Goal: Task Accomplishment & Management: Manage account settings

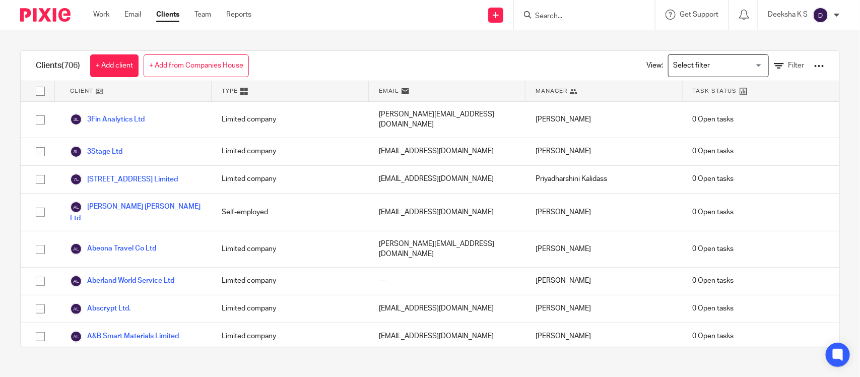
click at [550, 20] on input "Search" at bounding box center [579, 16] width 91 height 9
type input "lissen"
click at [566, 36] on link at bounding box center [594, 43] width 125 height 23
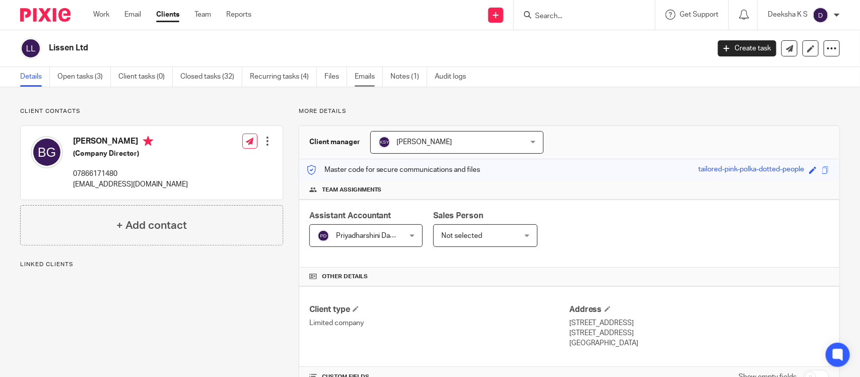
click at [358, 76] on link "Emails" at bounding box center [369, 77] width 28 height 20
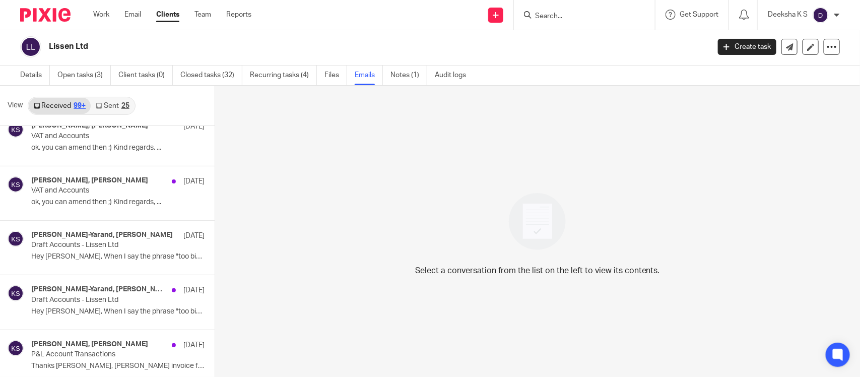
scroll to position [5954, 0]
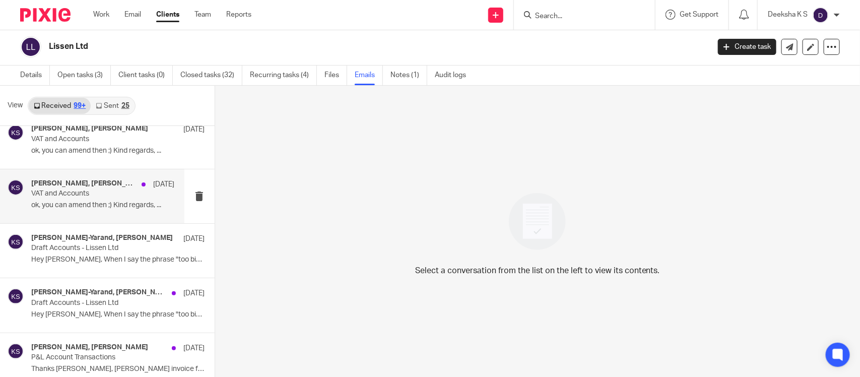
click at [96, 210] on p "ok, you can amend then ;) Kind regards, ..." at bounding box center [102, 205] width 143 height 9
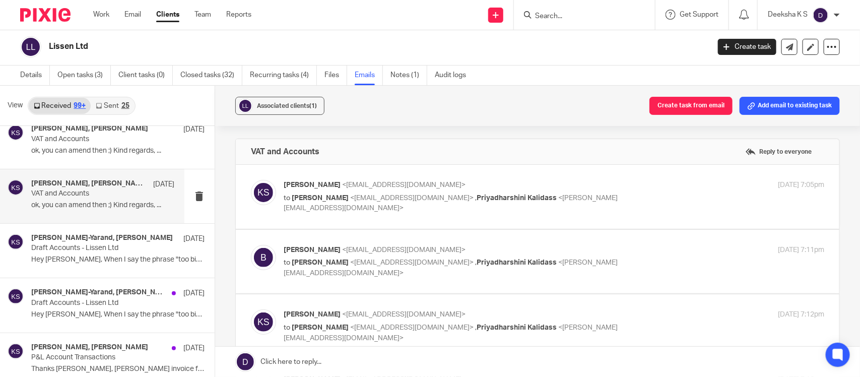
scroll to position [0, 0]
click at [336, 215] on label at bounding box center [538, 197] width 604 height 64
click at [251, 180] on input "checkbox" at bounding box center [250, 179] width 1 height 1
checkbox input "true"
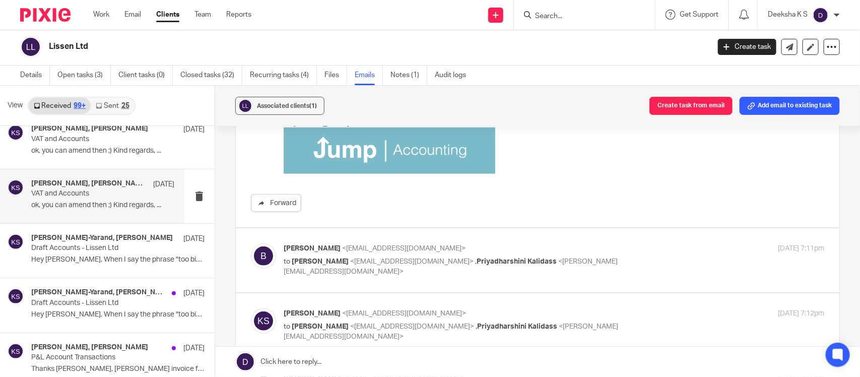
scroll to position [311, 0]
click at [328, 280] on label at bounding box center [538, 260] width 604 height 64
click at [251, 243] on input "checkbox" at bounding box center [250, 242] width 1 height 1
checkbox input "true"
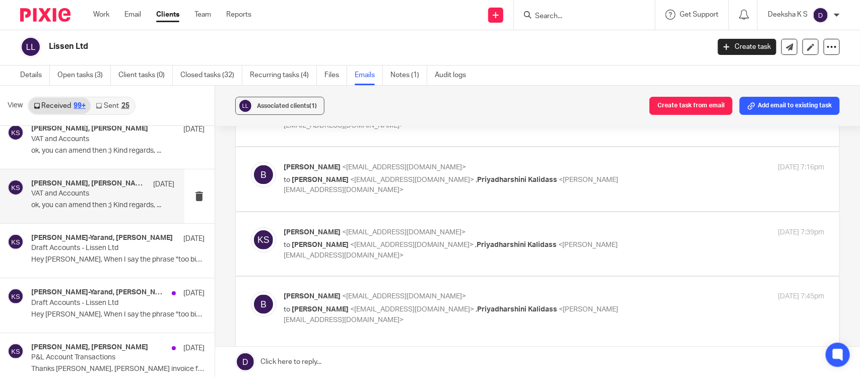
scroll to position [723, 0]
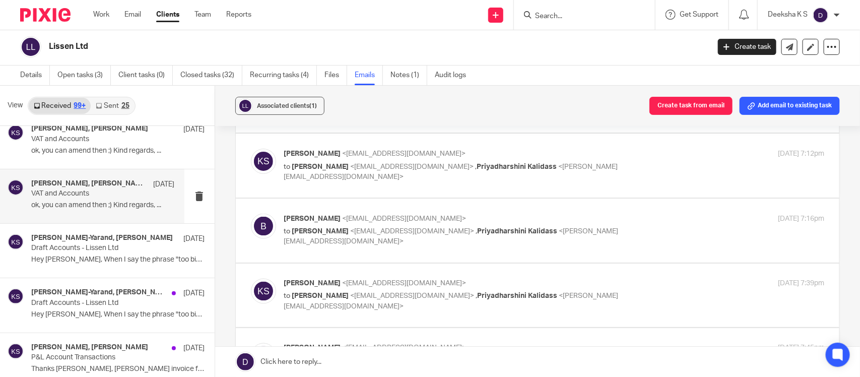
click at [345, 182] on div "Kian Sadoughi-Yarand <kian@jumpaccounting.co.uk> to Benjamin <ben@lissen.live> …" at bounding box center [537, 166] width 573 height 34
click at [315, 176] on div "Kian Sadoughi-Yarand <kian@jumpaccounting.co.uk> to Benjamin <ben@lissen.live> …" at bounding box center [537, 166] width 573 height 34
click at [318, 255] on label at bounding box center [538, 231] width 604 height 64
click at [251, 214] on input "checkbox" at bounding box center [250, 213] width 1 height 1
checkbox input "true"
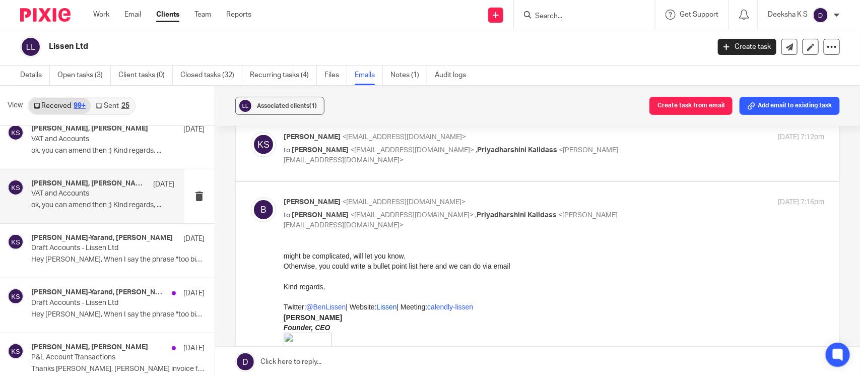
scroll to position [741, 0]
click at [345, 166] on label at bounding box center [538, 147] width 604 height 64
click at [251, 130] on input "checkbox" at bounding box center [250, 130] width 1 height 1
checkbox input "true"
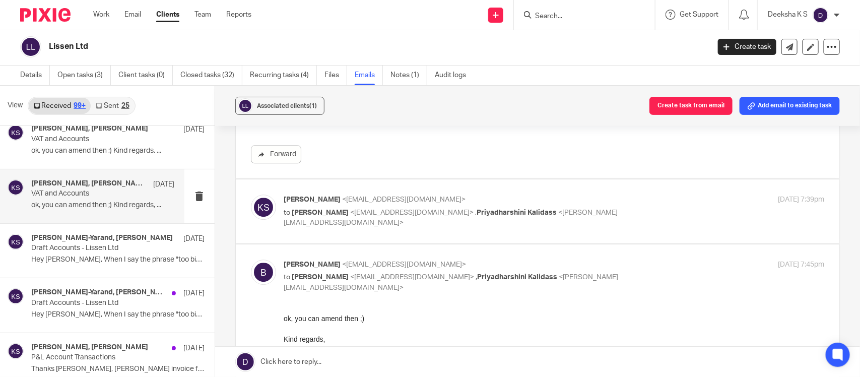
scroll to position [1291, 0]
click at [323, 223] on div "Kian Sadoughi-Yarand <kian@jumpaccounting.co.uk> to Benjamin <ben@lissen.live> …" at bounding box center [537, 211] width 573 height 34
click at [358, 225] on div "Kian Sadoughi-Yarand <kian@jumpaccounting.co.uk> to Benjamin <ben@lissen.live> …" at bounding box center [537, 211] width 573 height 34
click at [293, 221] on div "Kian Sadoughi-Yarand <kian@jumpaccounting.co.uk> to Benjamin <ben@lissen.live> …" at bounding box center [537, 211] width 573 height 34
click at [300, 217] on p "to Benjamin <ben@lissen.live> , Priyadharshini Kalidass <priyadharshini@jumpacc…" at bounding box center [464, 217] width 361 height 21
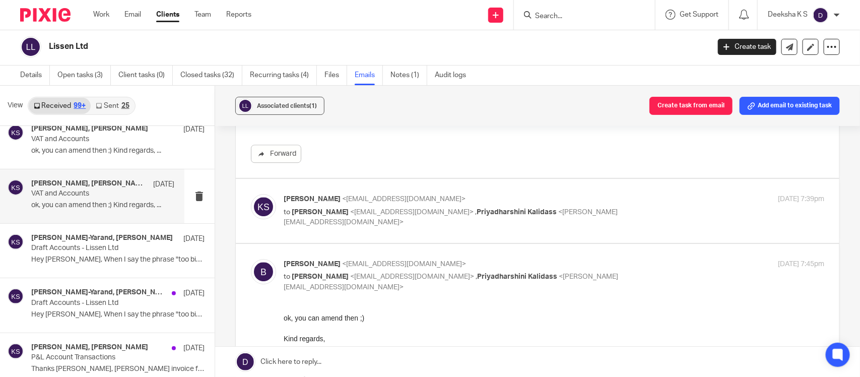
checkbox input "true"
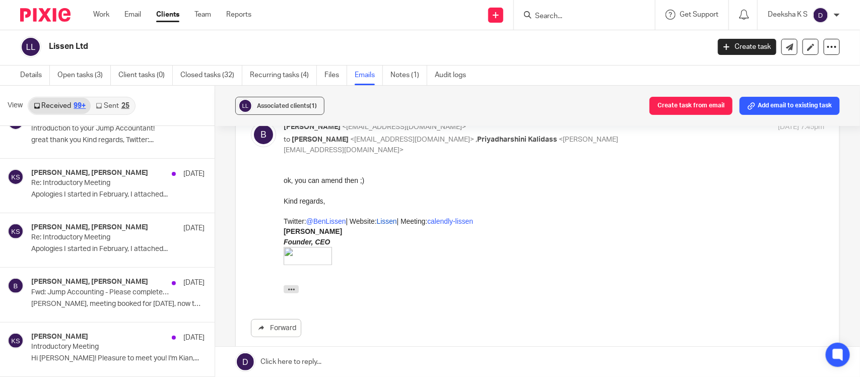
scroll to position [6908, 0]
click at [89, 241] on p "Re: Introductory Meeting" at bounding box center [88, 237] width 114 height 9
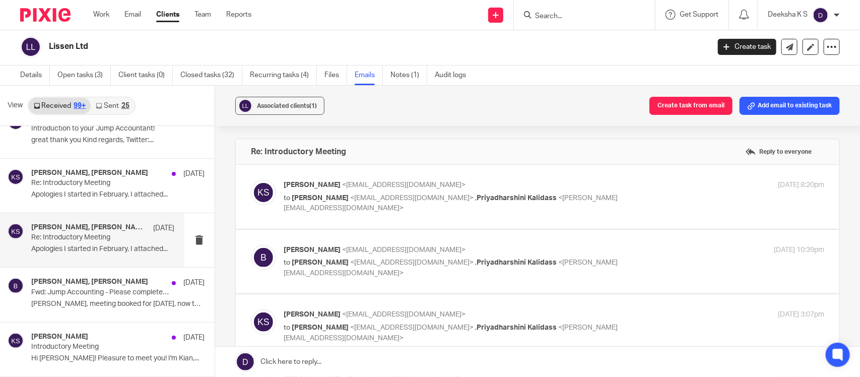
scroll to position [0, 0]
click at [331, 213] on div "Kian Sadoughi-Yarand <kian@jumpaccounting.co.uk> to Benjamin <ben@lissen.live> …" at bounding box center [537, 197] width 573 height 34
click at [301, 204] on div "Kian Sadoughi-Yarand <kian@jumpaccounting.co.uk> to Benjamin <ben@lissen.live> …" at bounding box center [554, 197] width 541 height 34
checkbox input "true"
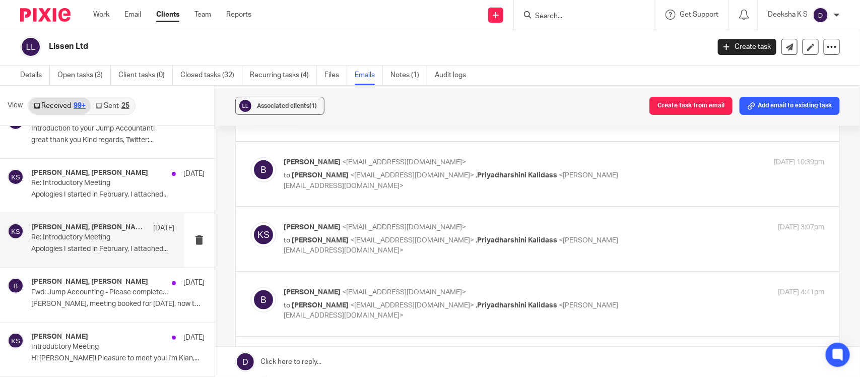
scroll to position [423, 0]
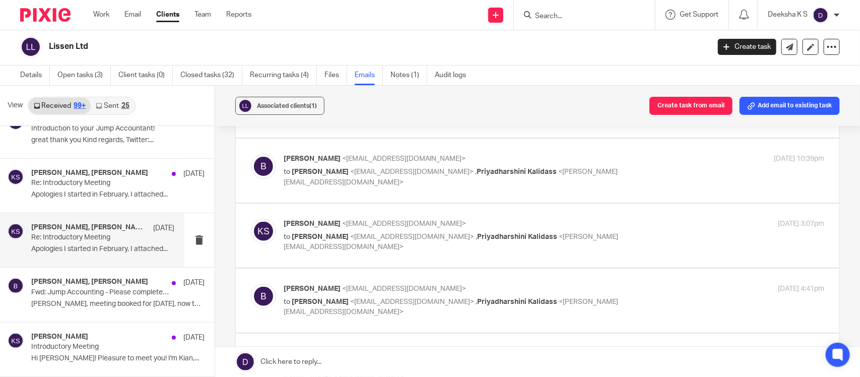
click at [299, 191] on label at bounding box center [538, 171] width 604 height 64
click at [251, 154] on input "checkbox" at bounding box center [250, 153] width 1 height 1
checkbox input "true"
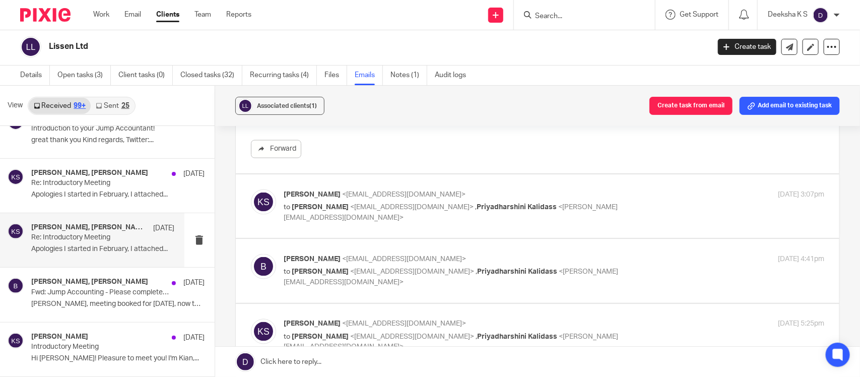
scroll to position [676, 0]
click at [298, 213] on div "Kian Sadoughi-Yarand <kian@jumpaccounting.co.uk> to Benjamin <ben@lissen.live> …" at bounding box center [554, 206] width 541 height 34
checkbox input "true"
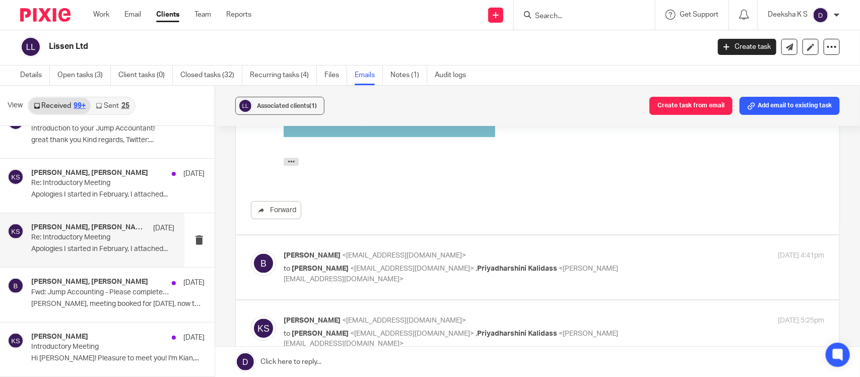
scroll to position [984, 0]
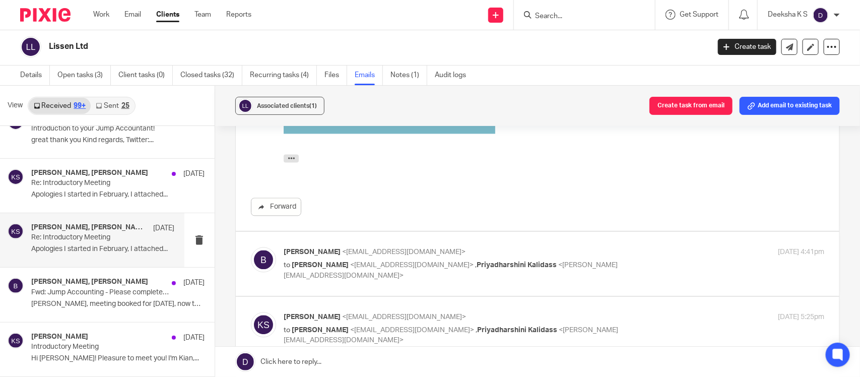
click at [309, 283] on label at bounding box center [538, 264] width 604 height 64
click at [251, 247] on input "checkbox" at bounding box center [250, 246] width 1 height 1
checkbox input "true"
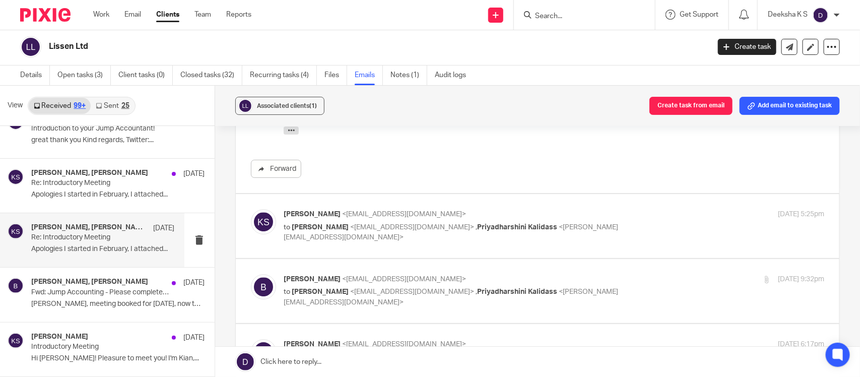
scroll to position [1293, 0]
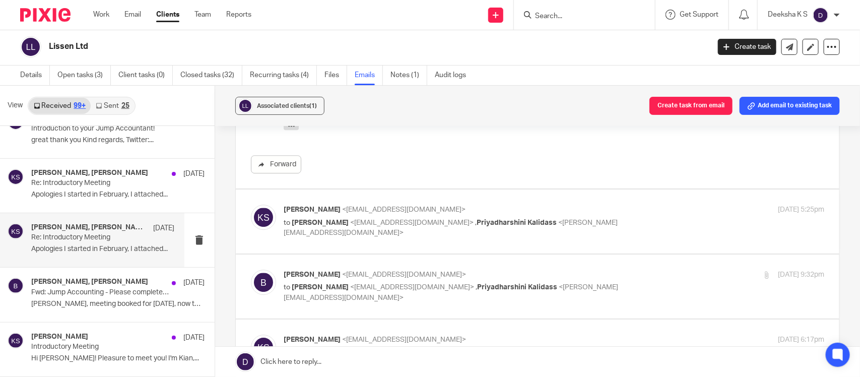
click at [300, 234] on div "Kian Sadoughi-Yarand <kian@jumpaccounting.co.uk> to Benjamin <ben@lissen.live> …" at bounding box center [537, 222] width 573 height 34
click at [300, 229] on div "Kian Sadoughi-Yarand <kian@jumpaccounting.co.uk> to Benjamin <ben@lissen.live> …" at bounding box center [554, 222] width 541 height 34
checkbox input "true"
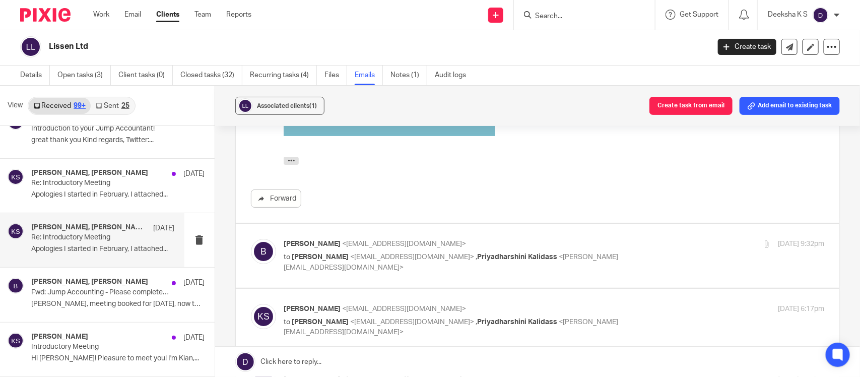
scroll to position [1616, 0]
click at [299, 273] on label at bounding box center [538, 255] width 604 height 64
click at [251, 238] on input "checkbox" at bounding box center [250, 237] width 1 height 1
checkbox input "true"
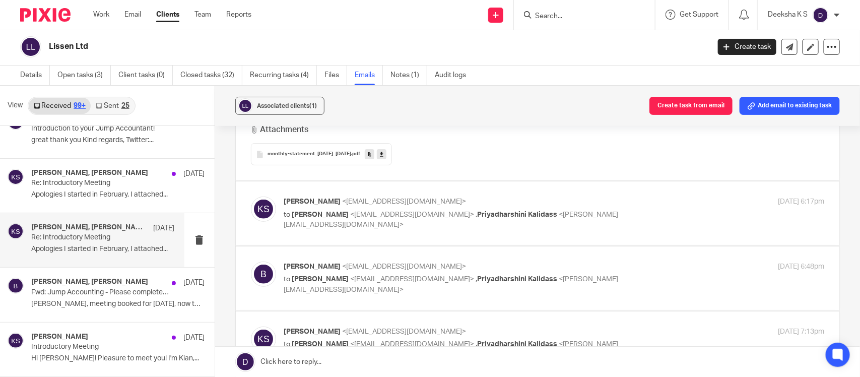
scroll to position [1968, 0]
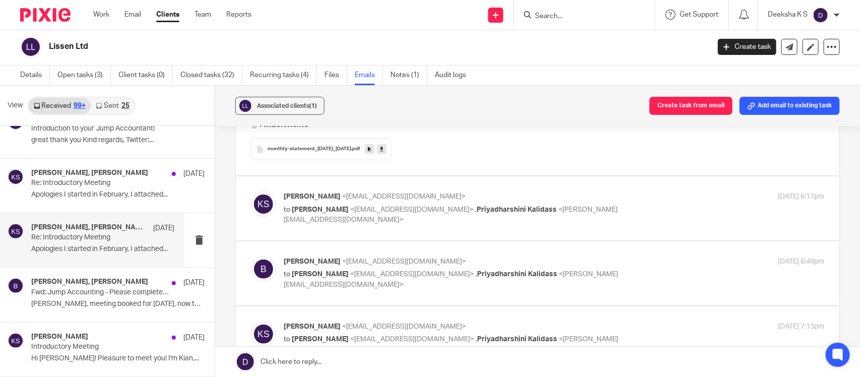
click at [309, 222] on div "Kian Sadoughi-Yarand <kian@jumpaccounting.co.uk> to Benjamin <ben@lissen.live> …" at bounding box center [537, 208] width 573 height 34
click at [294, 217] on div "Kian Sadoughi-Yarand <kian@jumpaccounting.co.uk> to Benjamin <ben@lissen.live> …" at bounding box center [554, 208] width 541 height 34
checkbox input "true"
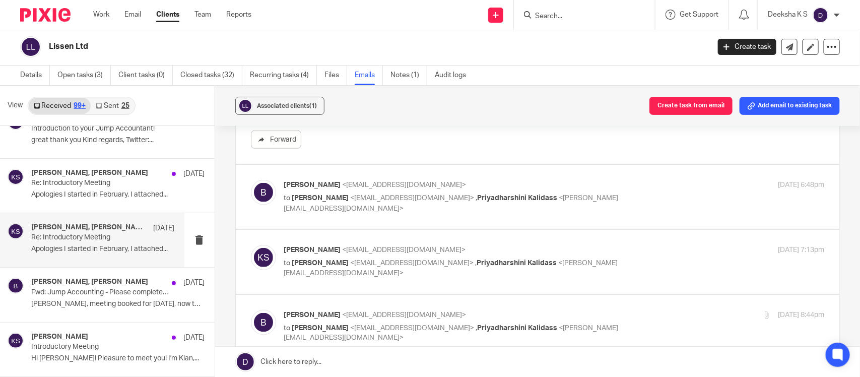
scroll to position [2336, 0]
click at [314, 221] on label at bounding box center [538, 196] width 604 height 64
click at [251, 179] on input "checkbox" at bounding box center [250, 179] width 1 height 1
checkbox input "true"
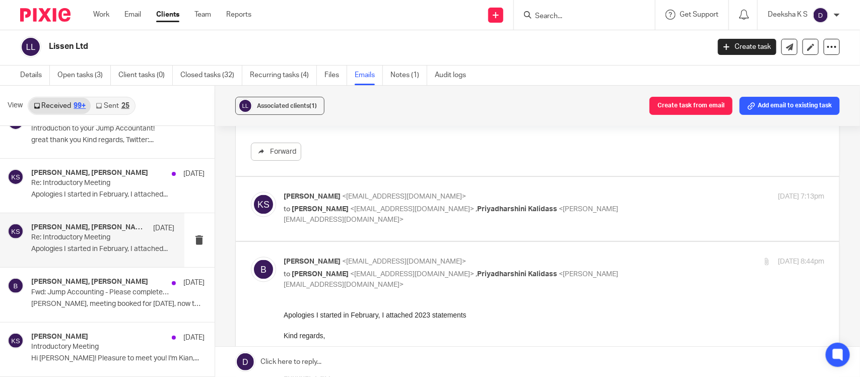
scroll to position [2581, 0]
click at [309, 219] on div "Kian Sadoughi-Yarand <kian@jumpaccounting.co.uk> to Benjamin <ben@lissen.live> …" at bounding box center [537, 208] width 573 height 34
click at [292, 214] on p "to Benjamin <ben@lissen.live> , Priyadharshini Kalidass <priyadharshini@jumpacc…" at bounding box center [464, 214] width 361 height 21
checkbox input "true"
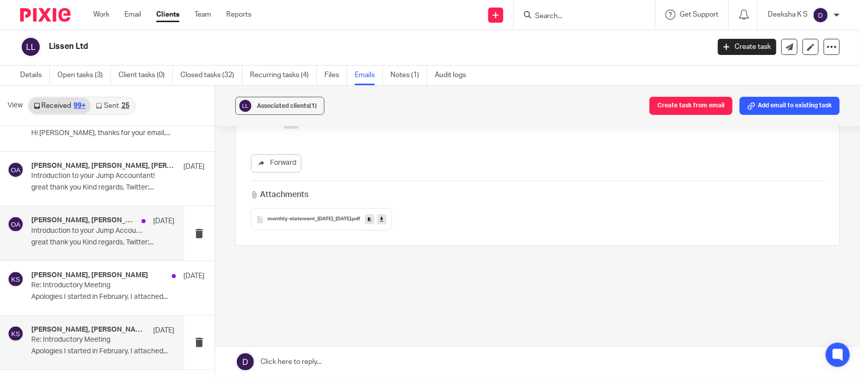
scroll to position [6750, 0]
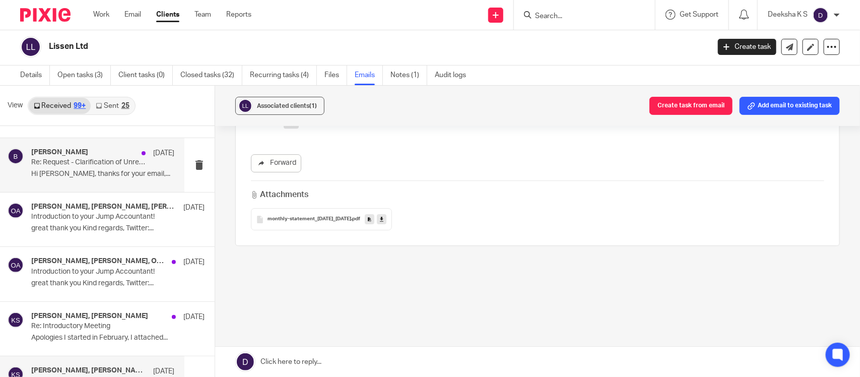
click at [97, 182] on div "Benjamin 16 Aug 2023 Re: Request - Clarification of Unreconciled Transactions H…" at bounding box center [102, 165] width 143 height 34
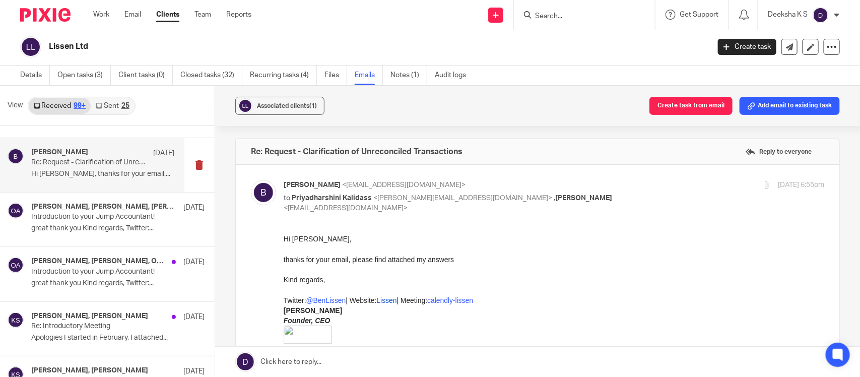
scroll to position [6654, 0]
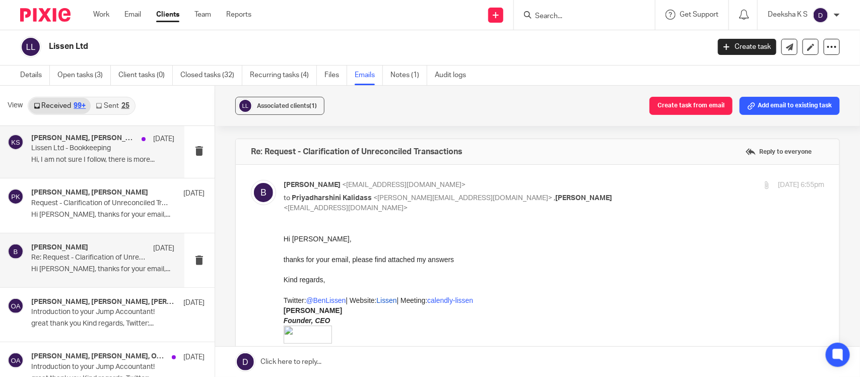
click at [112, 168] on div "Benjamin, Kian Sadoughi-Yarand 22 Aug 2023 Lissen Ltd - Bookkeeping Hi, I am no…" at bounding box center [102, 151] width 143 height 34
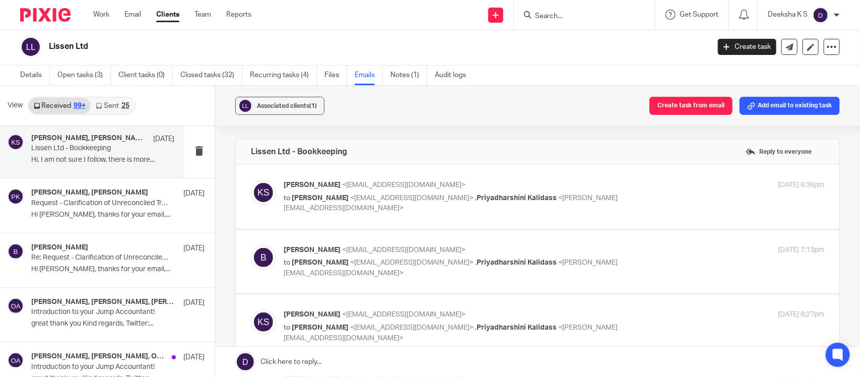
scroll to position [0, 0]
click at [321, 208] on div "Kian Sadoughi-Yarand <kian@jumpaccounting.co.uk> to Benjamin <ben@lissen.live> …" at bounding box center [537, 197] width 573 height 34
click at [293, 208] on div "Kian Sadoughi-Yarand <kian@jumpaccounting.co.uk> to Benjamin <ben@lissen.live> …" at bounding box center [537, 197] width 573 height 34
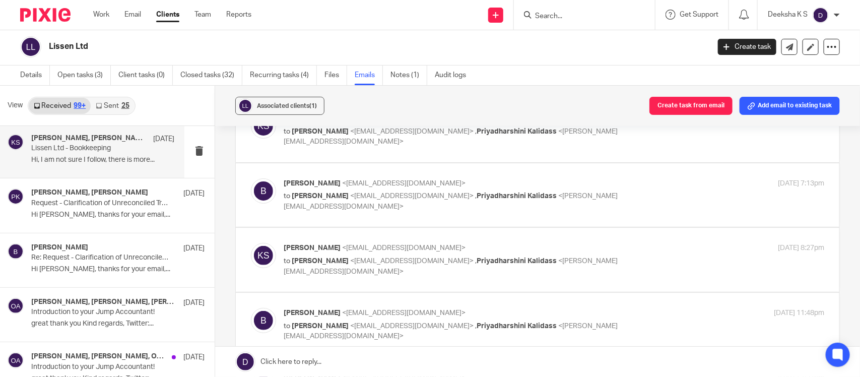
scroll to position [67, 0]
click at [303, 214] on label at bounding box center [538, 195] width 604 height 64
click at [251, 178] on input "checkbox" at bounding box center [250, 177] width 1 height 1
checkbox input "true"
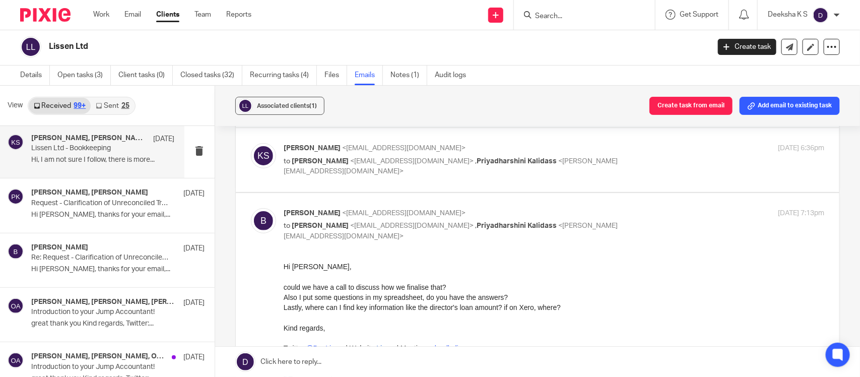
scroll to position [36, 0]
click at [309, 177] on label at bounding box center [538, 160] width 604 height 64
click at [251, 144] on input "checkbox" at bounding box center [250, 143] width 1 height 1
checkbox input "true"
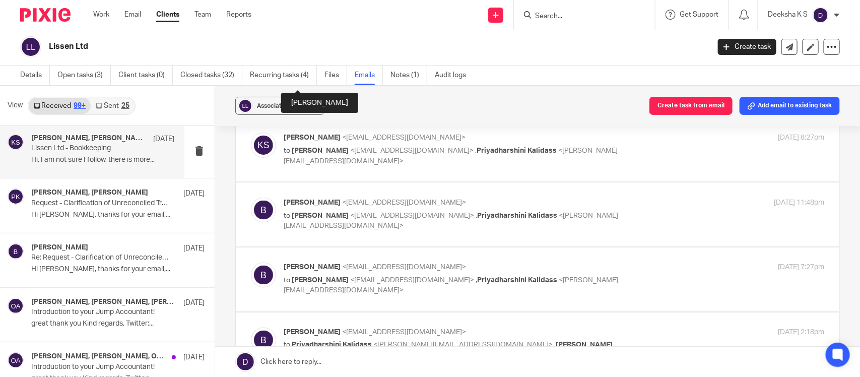
scroll to position [709, 0]
click at [306, 163] on div "Kian Sadoughi-Yarand <kian@jumpaccounting.co.uk> to Benjamin <ben@lissen.live> …" at bounding box center [537, 149] width 573 height 34
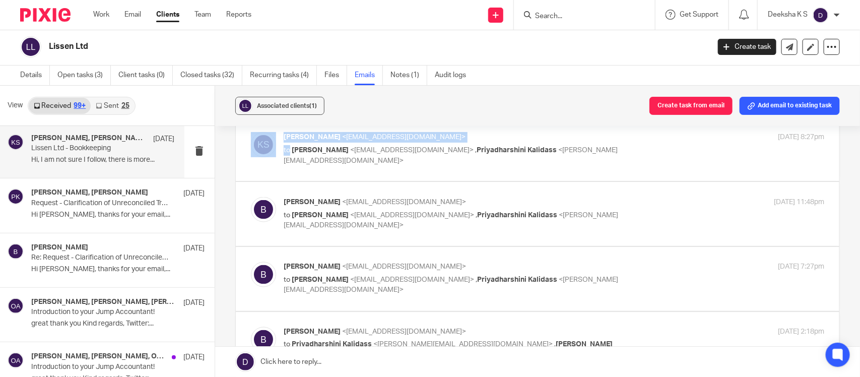
drag, startPoint x: 288, startPoint y: 161, endPoint x: 348, endPoint y: 169, distance: 59.9
click at [348, 169] on div "Kian Sadoughi-Yarand <kian@jumpaccounting.co.uk> to Benjamin <ben@lissen.live> …" at bounding box center [538, 149] width 604 height 64
click at [348, 169] on label at bounding box center [538, 149] width 604 height 64
click at [251, 132] on input "checkbox" at bounding box center [250, 132] width 1 height 1
checkbox input "true"
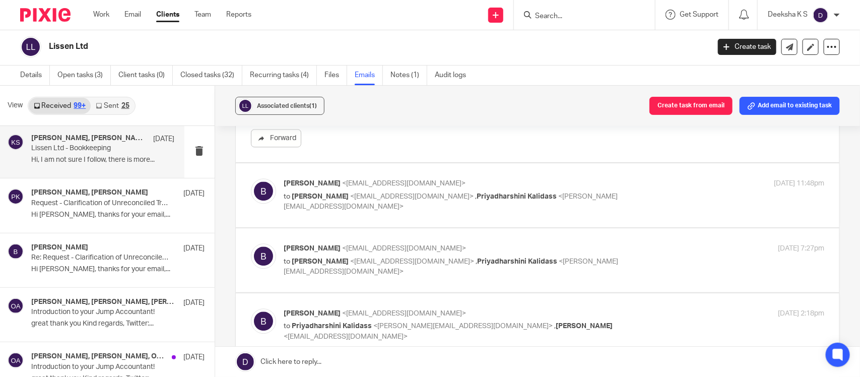
scroll to position [1114, 0]
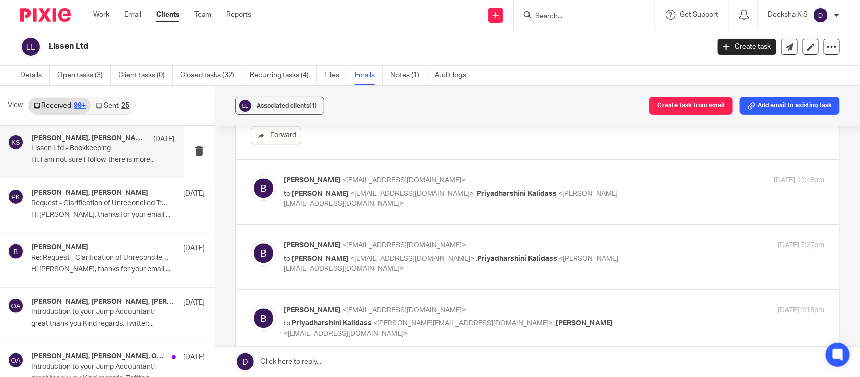
click at [332, 217] on label at bounding box center [538, 192] width 604 height 64
click at [251, 175] on input "checkbox" at bounding box center [250, 175] width 1 height 1
checkbox input "true"
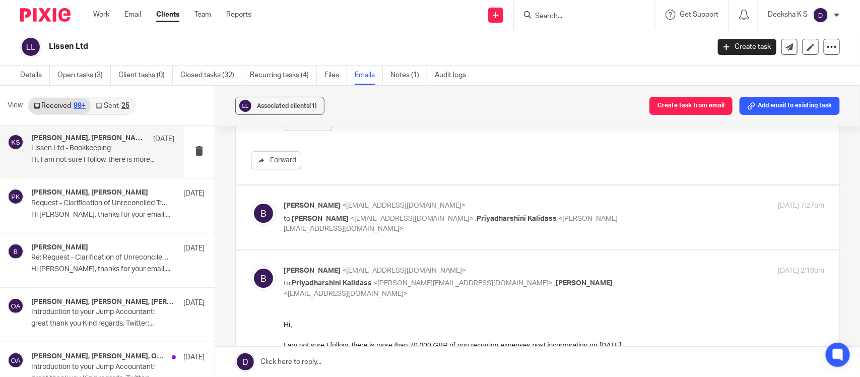
scroll to position [1356, 0]
click at [330, 242] on label at bounding box center [538, 217] width 604 height 64
click at [251, 200] on input "checkbox" at bounding box center [250, 200] width 1 height 1
checkbox input "true"
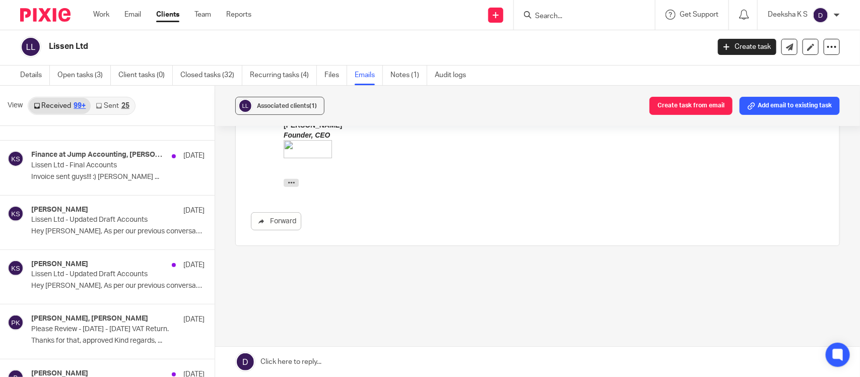
scroll to position [5654, 0]
click at [106, 236] on p "Hey Ben, As per our previous conversation,..." at bounding box center [117, 232] width 173 height 9
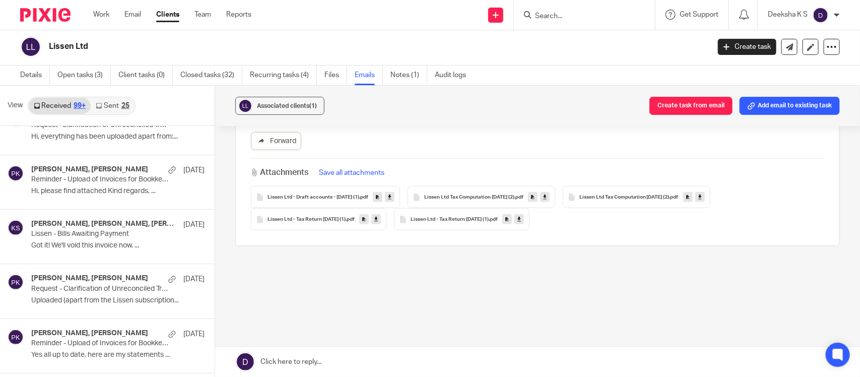
scroll to position [4338, 0]
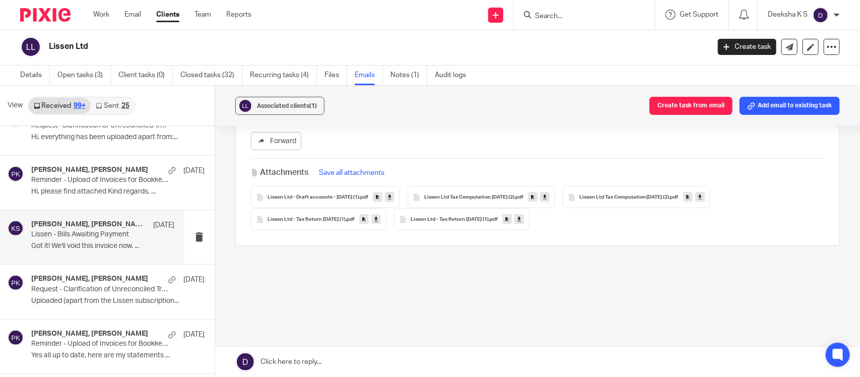
click at [81, 250] on p "Got it! We'll void this invoice now. ..." at bounding box center [102, 246] width 143 height 9
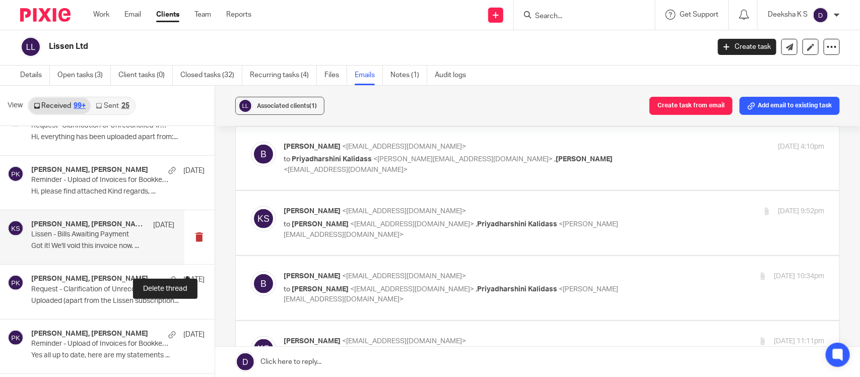
scroll to position [0, 0]
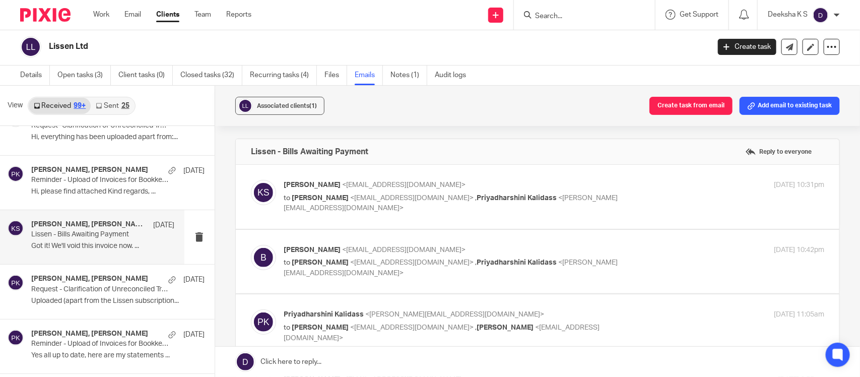
click at [315, 207] on div "Kian Sadoughi-Yarand <kian@jumpaccounting.co.uk> to Benjamin <ben@lissen.live> …" at bounding box center [537, 197] width 573 height 34
click at [293, 209] on div "Kian Sadoughi-Yarand <kian@jumpaccounting.co.uk> to Benjamin <ben@lissen.live> …" at bounding box center [537, 197] width 573 height 34
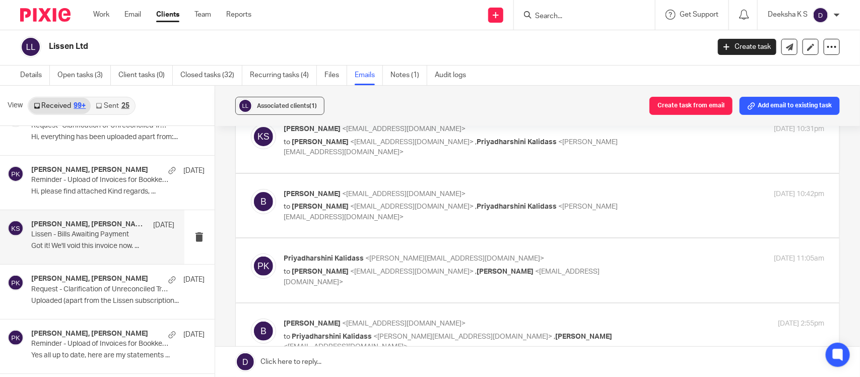
scroll to position [61, 0]
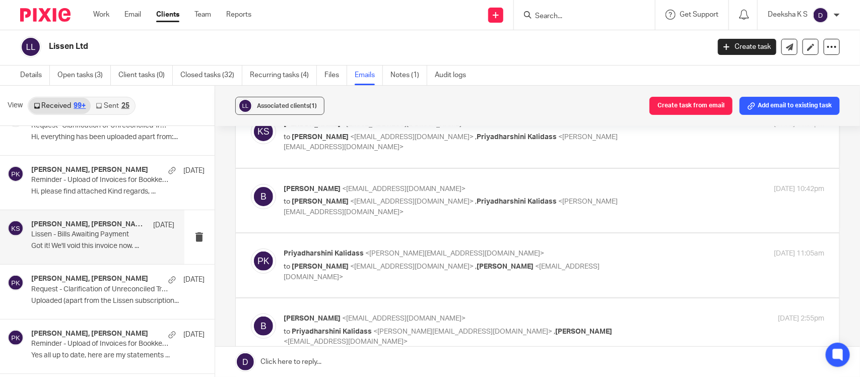
click at [329, 223] on label at bounding box center [538, 201] width 604 height 64
click at [251, 184] on input "checkbox" at bounding box center [250, 183] width 1 height 1
checkbox input "true"
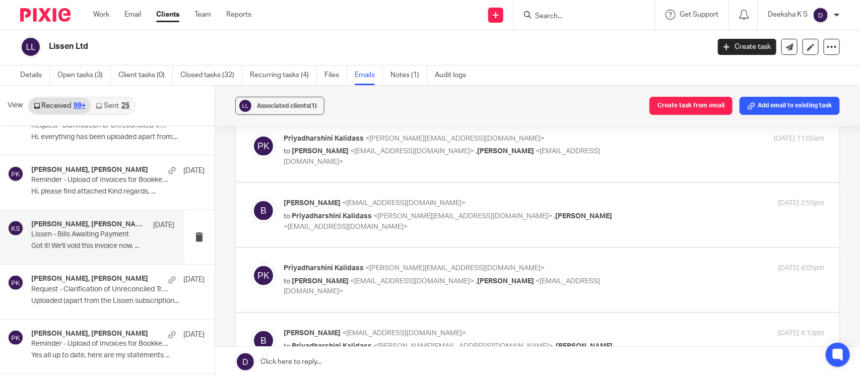
scroll to position [387, 0]
click at [326, 171] on label at bounding box center [538, 150] width 604 height 64
click at [251, 133] on input "checkbox" at bounding box center [250, 133] width 1 height 1
checkbox input "true"
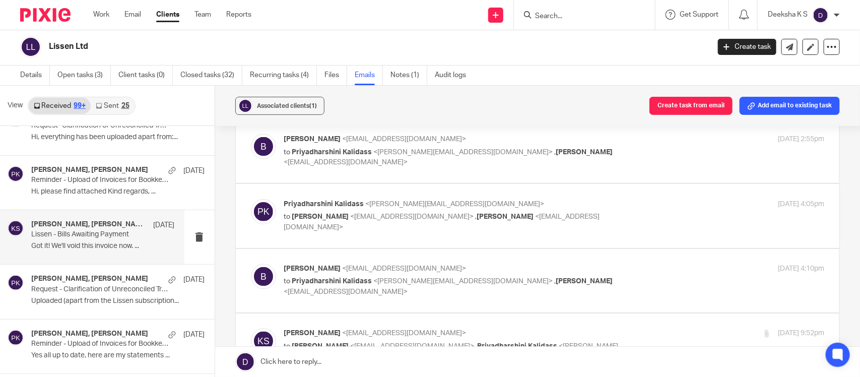
scroll to position [743, 0]
click at [326, 173] on label at bounding box center [538, 150] width 604 height 64
click at [251, 133] on input "checkbox" at bounding box center [250, 133] width 1 height 1
checkbox input "true"
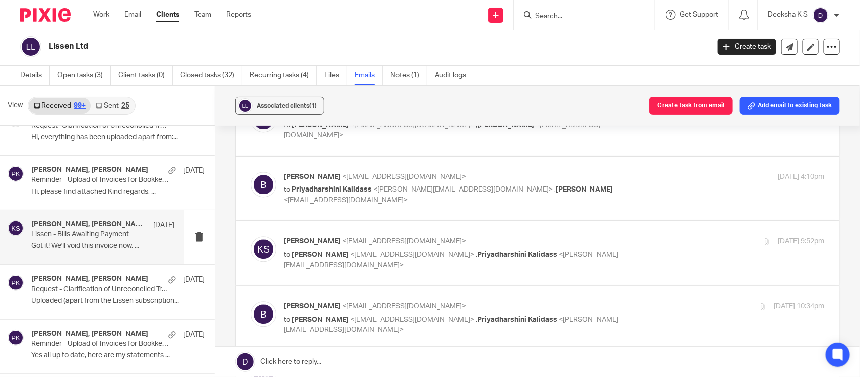
scroll to position [1008, 0]
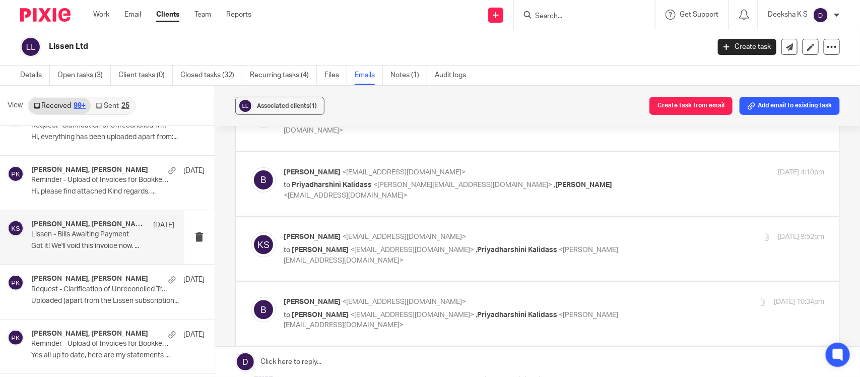
click at [331, 203] on label at bounding box center [538, 184] width 604 height 64
click at [251, 167] on input "checkbox" at bounding box center [250, 167] width 1 height 1
checkbox input "true"
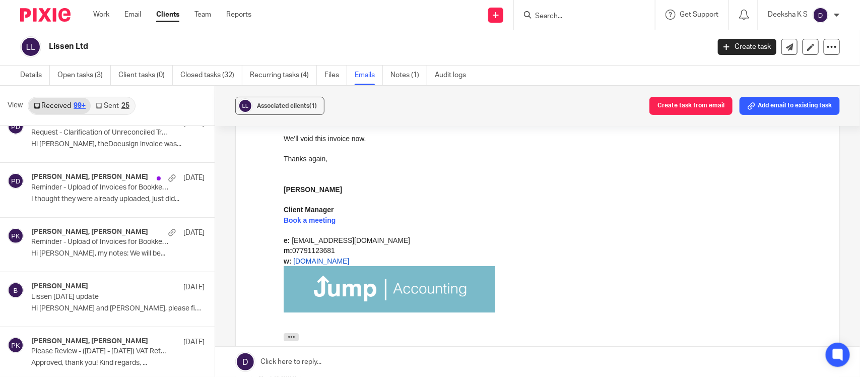
scroll to position [3675, 0]
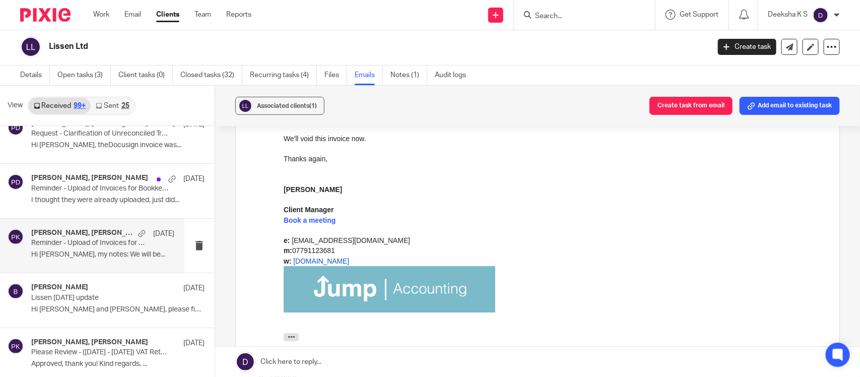
click at [84, 256] on div "Priyadharshini Kalidass, Benjamin 2 Jul 2024 Reminder - Upload of Invoices for …" at bounding box center [102, 246] width 143 height 34
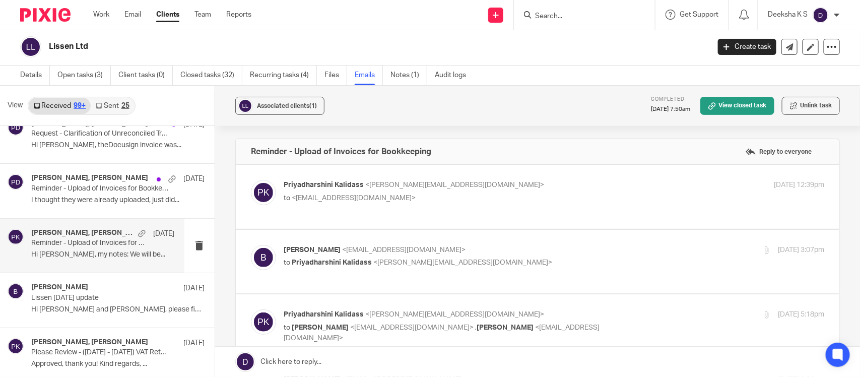
scroll to position [0, 0]
click at [315, 207] on div "Priyadharshini Kalidass <priyadharshini@jumpaccounting.co.uk> to <ben@lissen.li…" at bounding box center [537, 197] width 573 height 34
click at [301, 218] on label at bounding box center [538, 197] width 604 height 64
click at [251, 180] on input "checkbox" at bounding box center [250, 179] width 1 height 1
checkbox input "true"
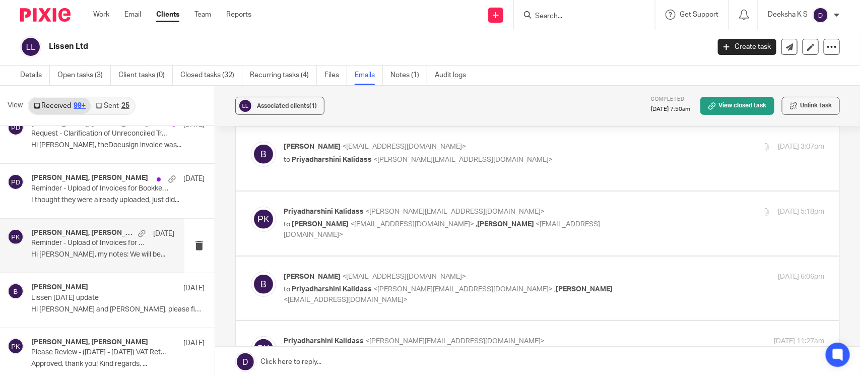
scroll to position [285, 0]
click at [315, 175] on label at bounding box center [538, 158] width 604 height 64
click at [251, 141] on input "checkbox" at bounding box center [250, 141] width 1 height 1
checkbox input "true"
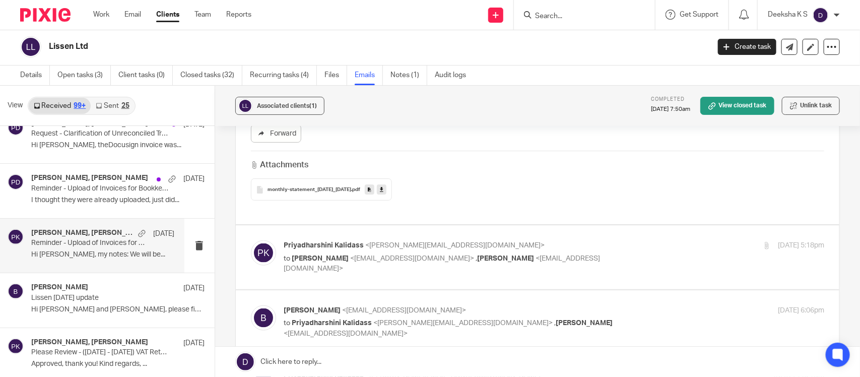
scroll to position [499, 0]
click at [311, 271] on div "Priyadharshini Kalidass <priyadharshini@jumpaccounting.co.uk> to Benjamin <ben@…" at bounding box center [537, 257] width 573 height 34
click at [310, 263] on p "to Benjamin <ben@lissen.live> , Kian Sadoughi-Yarand <kian@jumpaccounting.co.uk>" at bounding box center [464, 263] width 361 height 21
checkbox input "true"
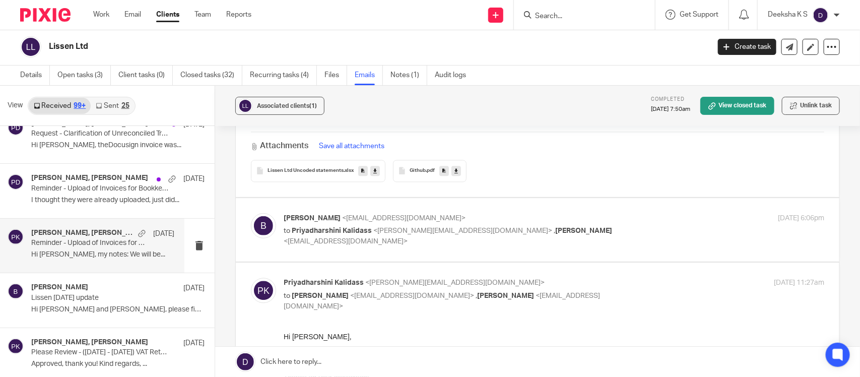
scroll to position [999, 0]
click at [315, 246] on p "to Priyadharshini Kalidass <priyadharshini@jumpaccounting.co.uk> , Kian Sadough…" at bounding box center [464, 235] width 361 height 21
checkbox input "true"
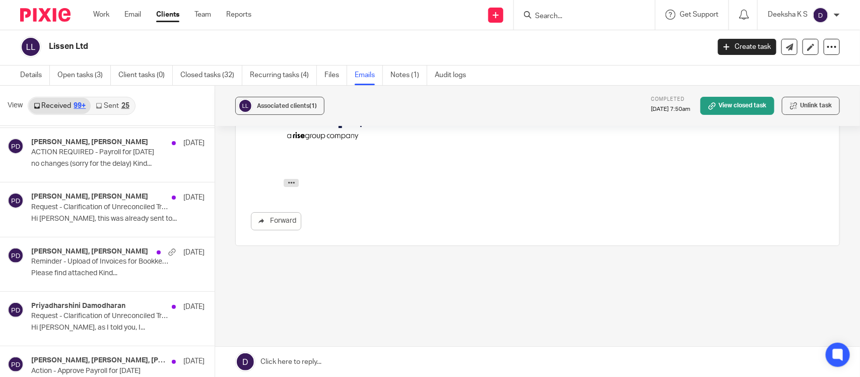
scroll to position [1174, 0]
